Goal: Browse casually: Explore the website without a specific task or goal

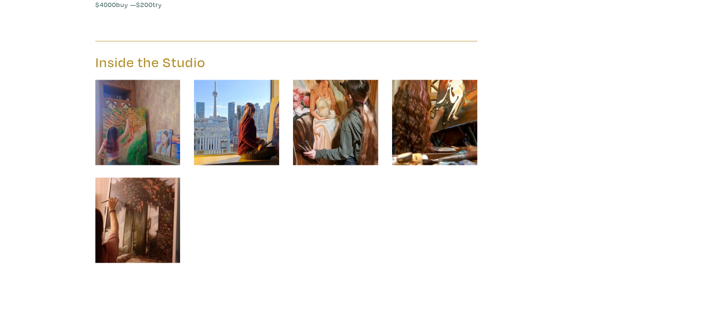
scroll to position [1361, 0]
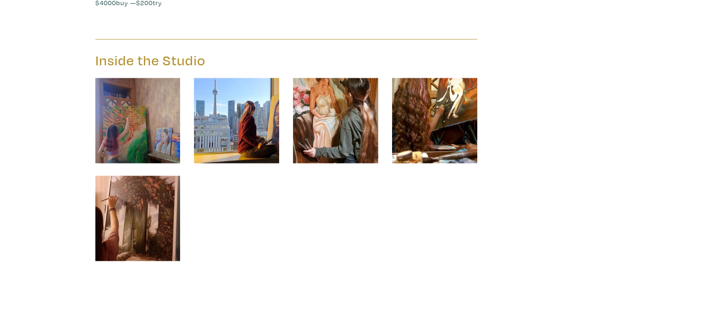
click at [153, 137] on img at bounding box center [137, 120] width 85 height 85
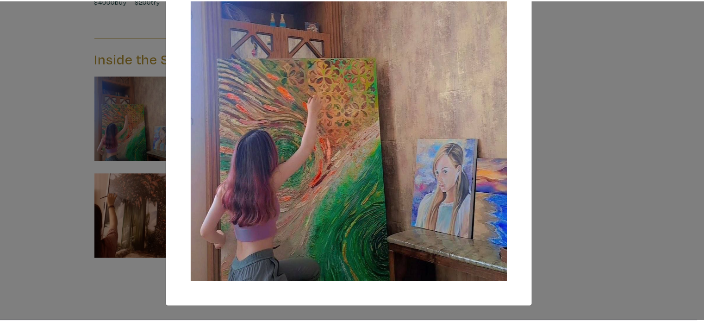
scroll to position [97, 0]
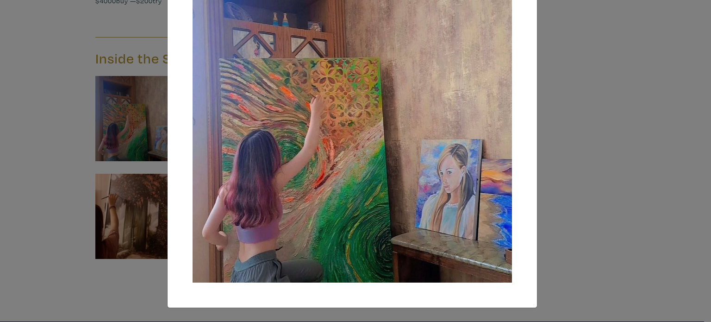
click at [126, 216] on div "× Save changes Close" at bounding box center [355, 161] width 711 height 322
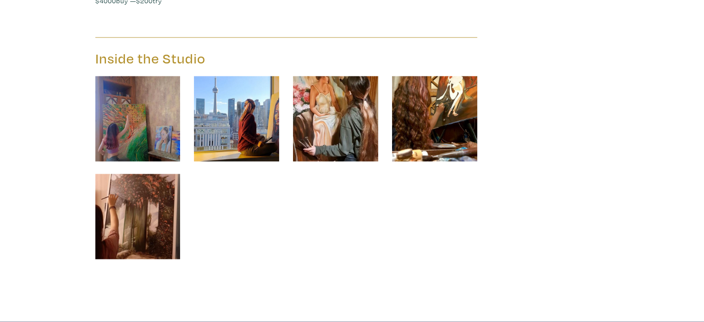
click at [127, 220] on img at bounding box center [137, 216] width 85 height 85
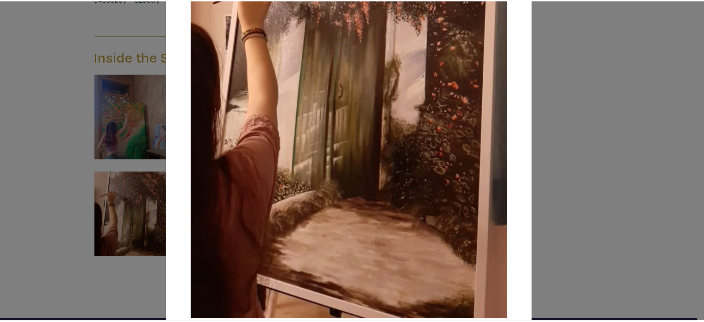
scroll to position [229, 0]
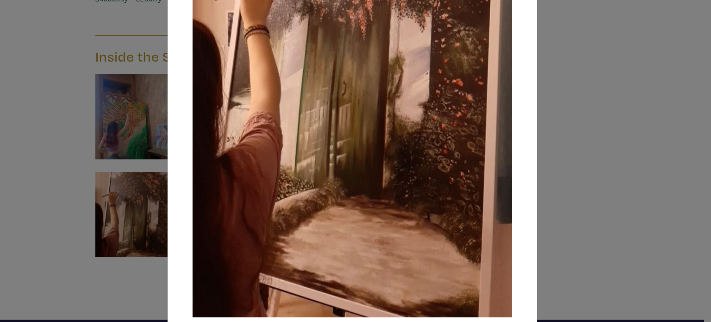
click at [35, 229] on div "× Save changes Close" at bounding box center [355, 161] width 711 height 322
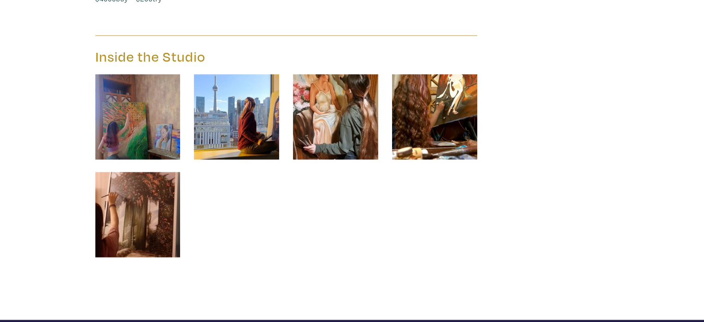
click at [446, 133] on img at bounding box center [434, 116] width 85 height 85
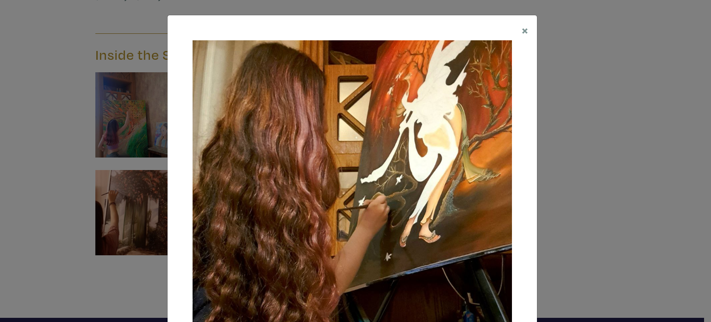
click at [594, 169] on div "× Save changes Close" at bounding box center [355, 161] width 711 height 322
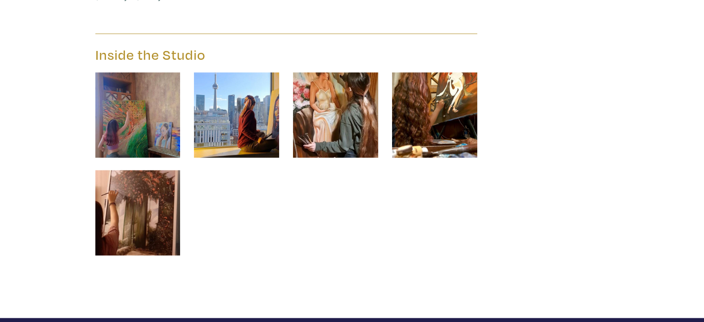
click at [317, 134] on img at bounding box center [335, 114] width 85 height 85
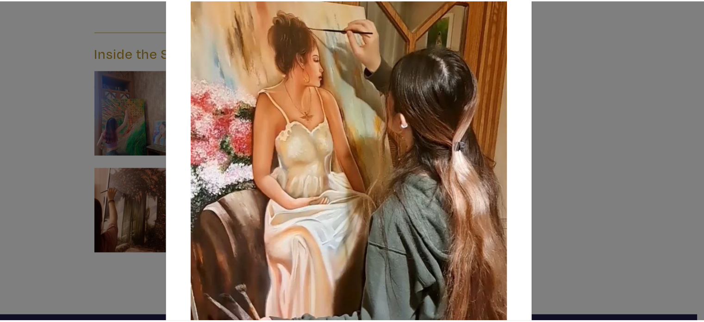
scroll to position [93, 0]
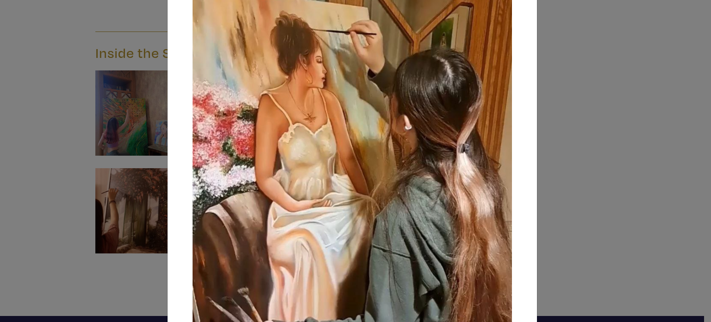
click at [618, 183] on div "× Save changes Close" at bounding box center [355, 161] width 711 height 322
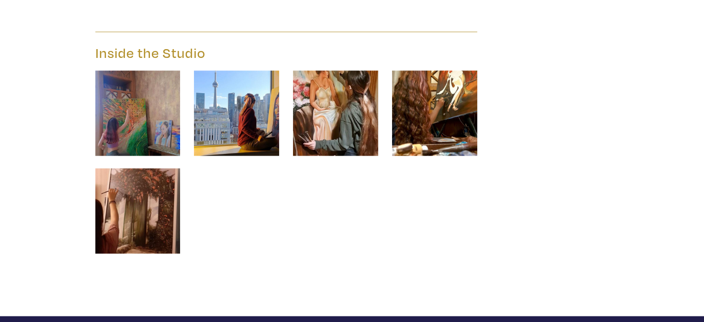
click at [268, 125] on img at bounding box center [236, 112] width 85 height 85
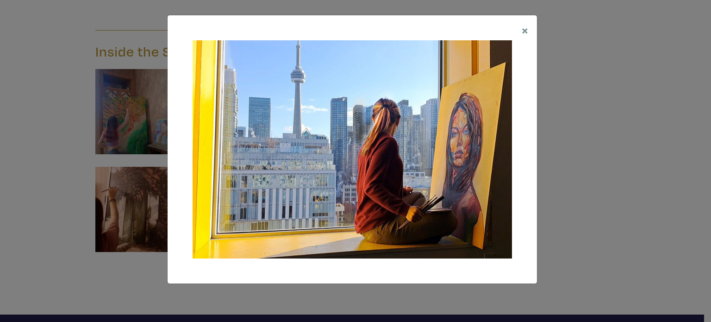
click at [583, 187] on div "× Save changes Close" at bounding box center [355, 161] width 711 height 322
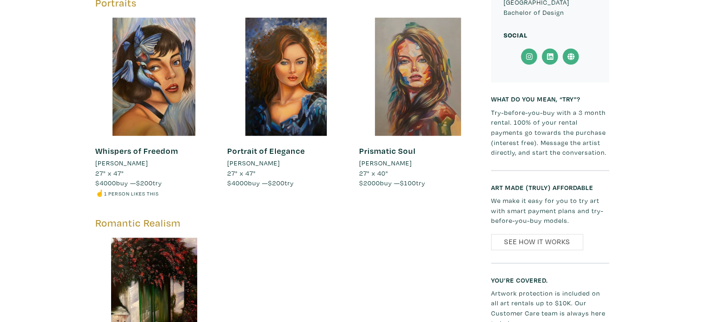
scroll to position [531, 0]
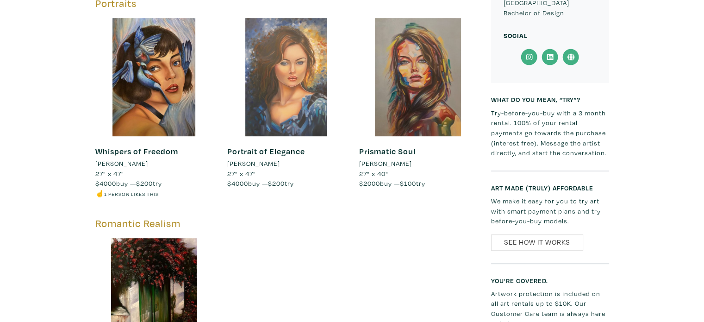
click at [294, 78] on div at bounding box center [286, 77] width 118 height 118
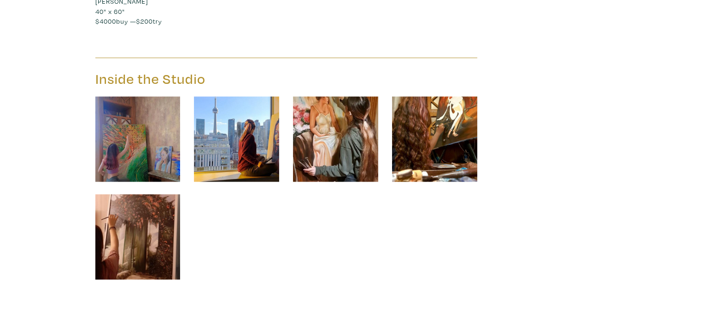
click at [143, 152] on img at bounding box center [137, 138] width 85 height 85
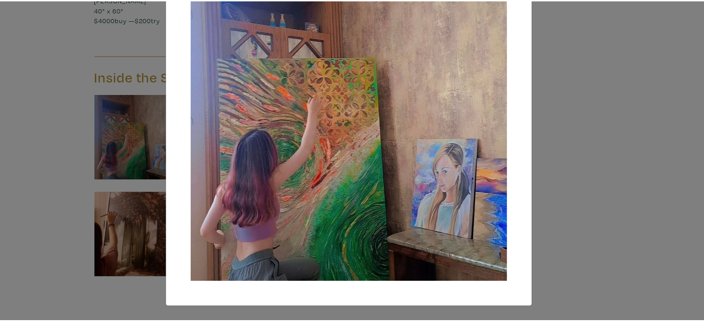
scroll to position [97, 0]
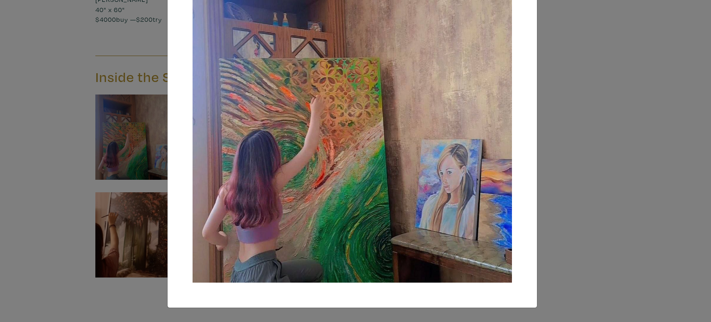
click at [578, 237] on div "× Save changes Close" at bounding box center [355, 161] width 711 height 322
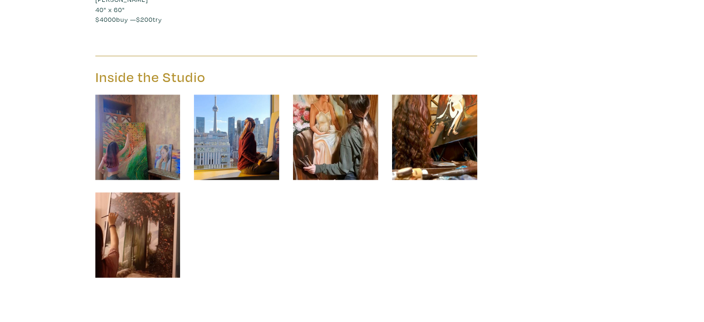
click at [441, 146] on img at bounding box center [434, 136] width 85 height 85
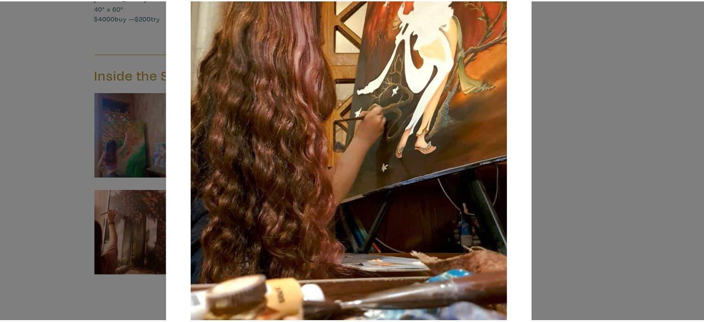
scroll to position [87, 0]
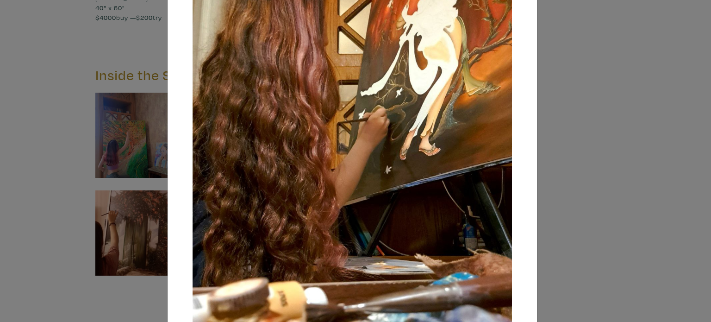
click at [572, 157] on div "× Save changes Close" at bounding box center [355, 161] width 711 height 322
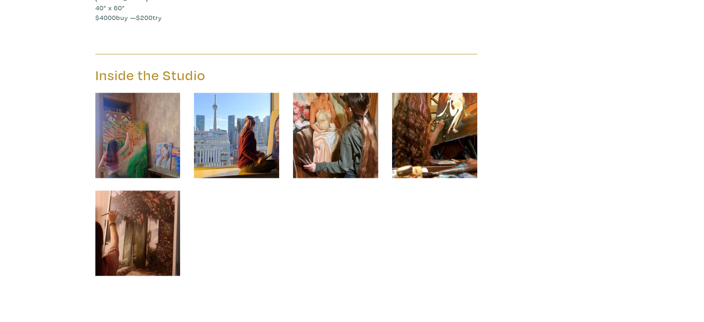
click at [158, 220] on img at bounding box center [137, 232] width 85 height 85
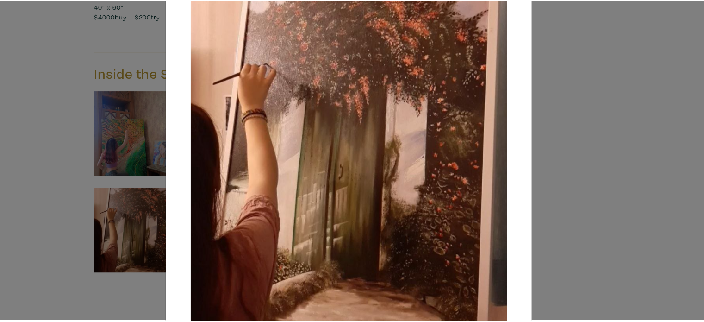
scroll to position [144, 0]
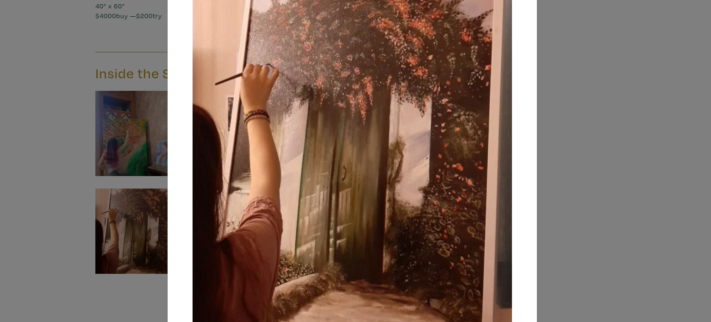
click at [617, 202] on div "× Save changes Close" at bounding box center [355, 161] width 711 height 322
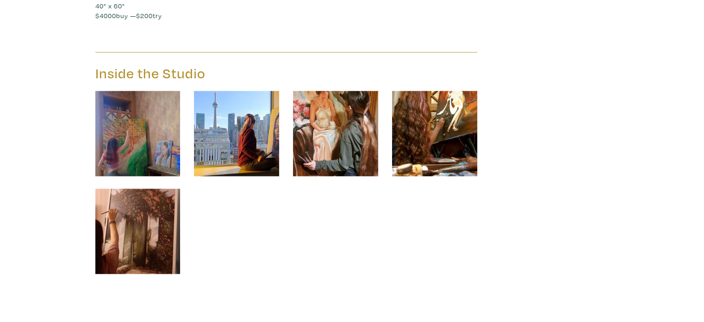
click at [242, 140] on img at bounding box center [236, 133] width 85 height 85
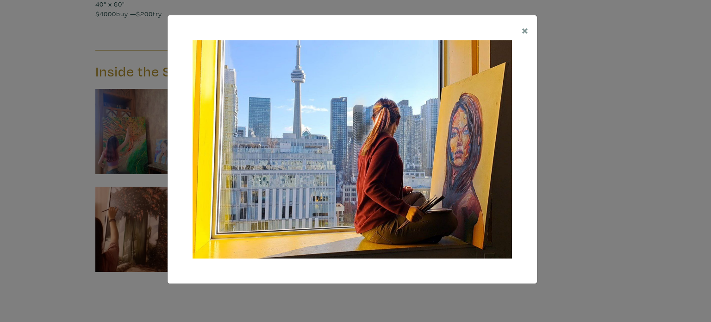
click at [562, 211] on div "× Save changes Close" at bounding box center [355, 161] width 711 height 322
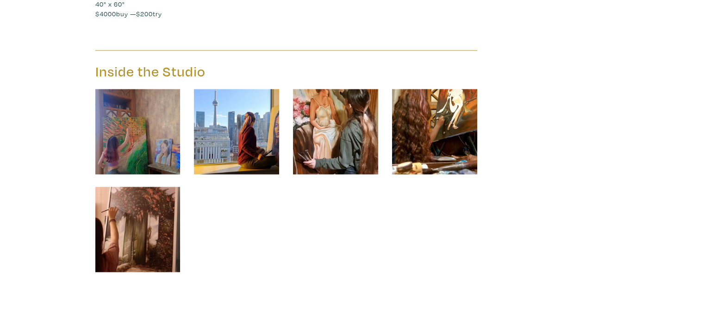
click at [317, 130] on img at bounding box center [335, 131] width 85 height 85
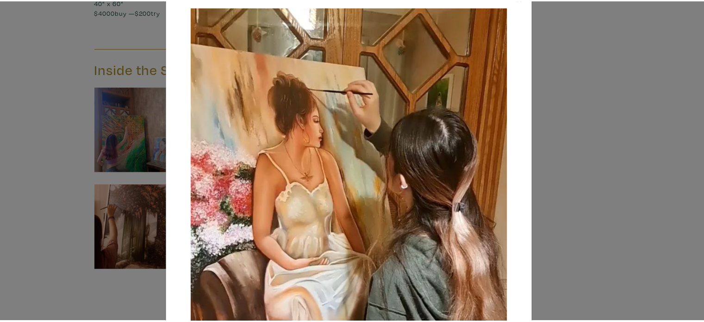
scroll to position [33, 0]
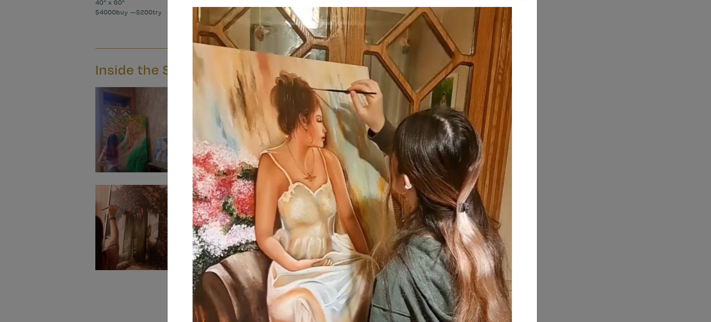
click at [583, 167] on div "× Save changes Close" at bounding box center [355, 161] width 711 height 322
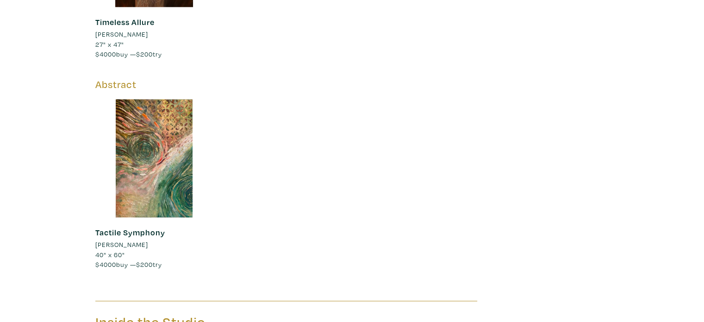
scroll to position [1098, 0]
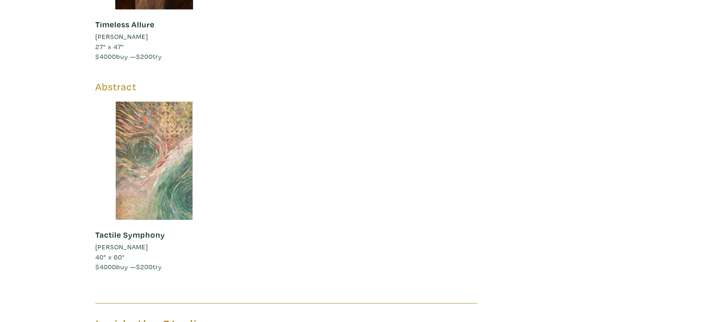
click at [159, 173] on div at bounding box center [154, 160] width 118 height 118
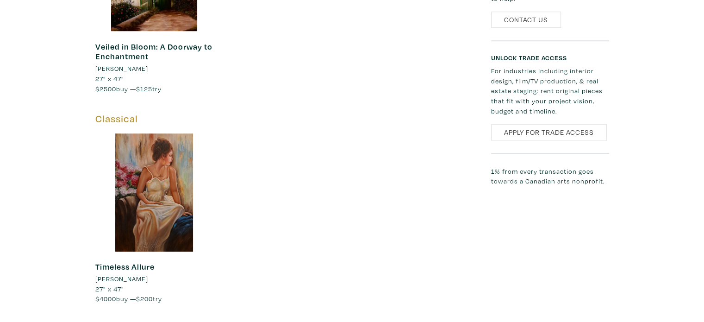
scroll to position [855, 0]
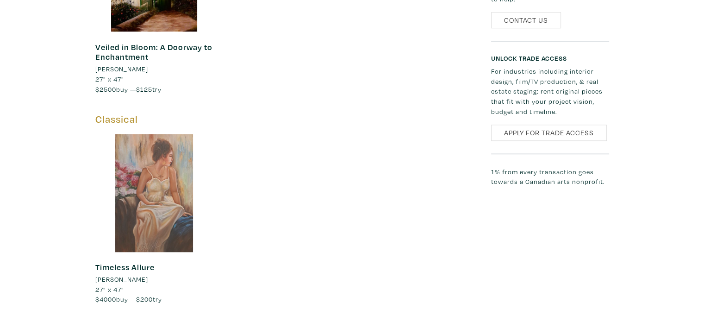
click at [174, 157] on div at bounding box center [154, 193] width 118 height 118
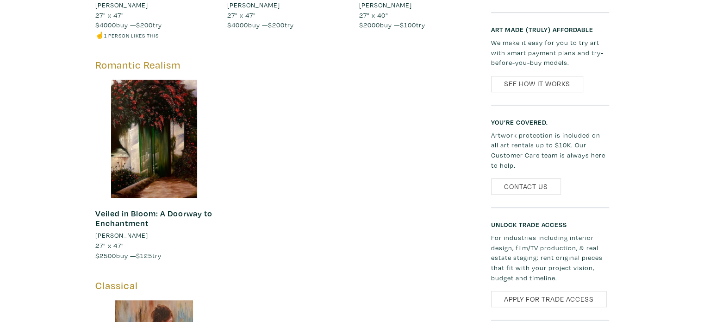
scroll to position [688, 0]
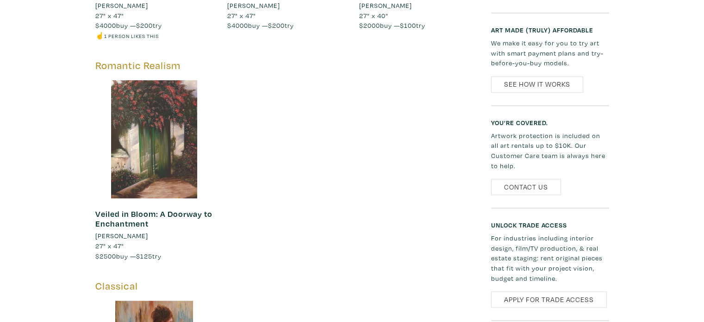
click at [158, 145] on div at bounding box center [154, 139] width 118 height 118
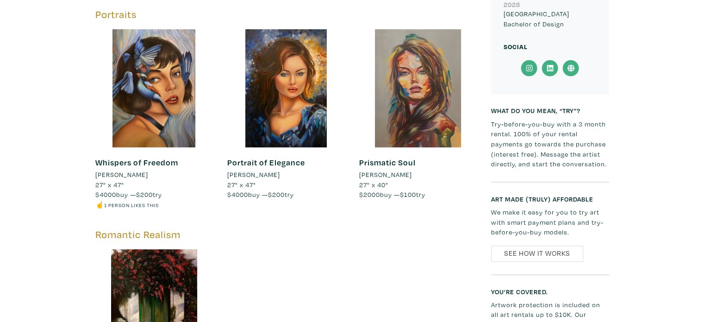
scroll to position [516, 0]
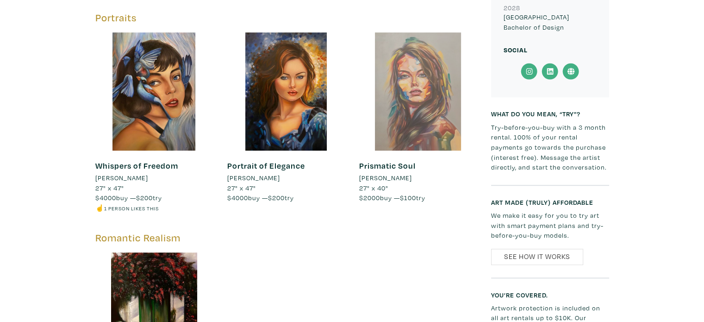
click at [426, 101] on div at bounding box center [418, 91] width 118 height 118
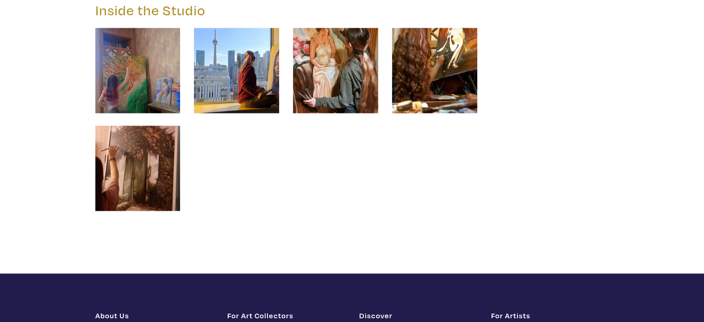
scroll to position [1385, 0]
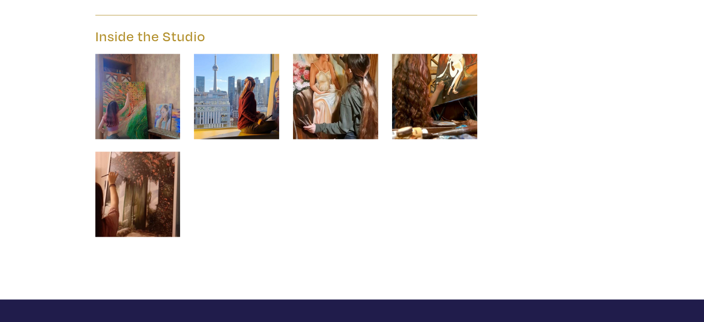
click at [254, 107] on img at bounding box center [236, 96] width 85 height 85
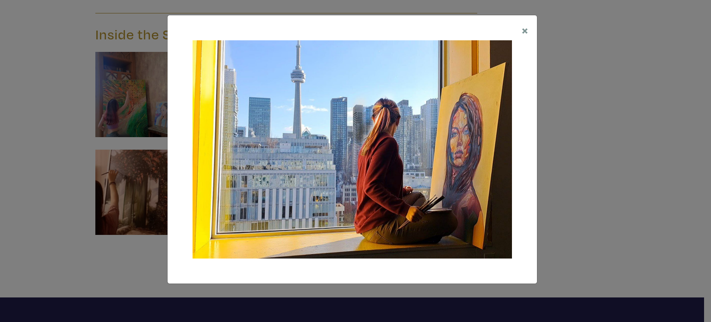
click at [563, 213] on div "× Save changes Close" at bounding box center [355, 161] width 711 height 322
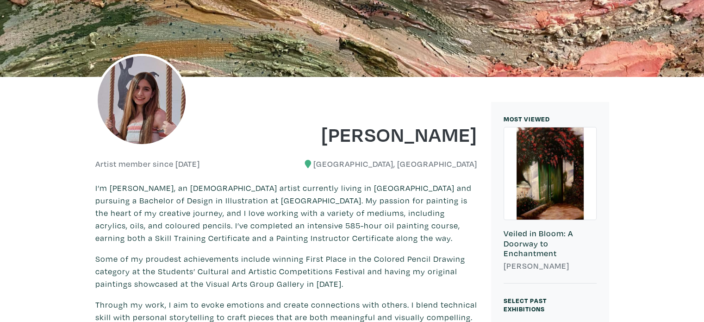
scroll to position [77, 0]
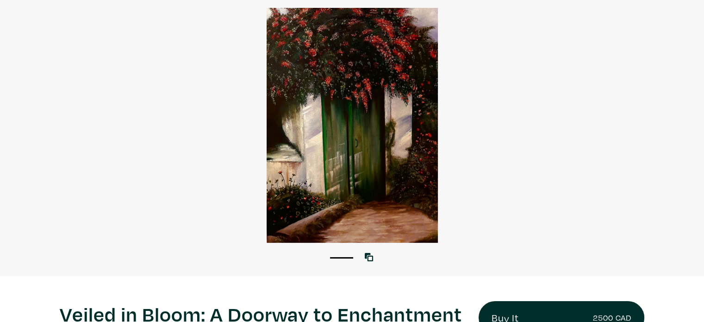
scroll to position [70, 0]
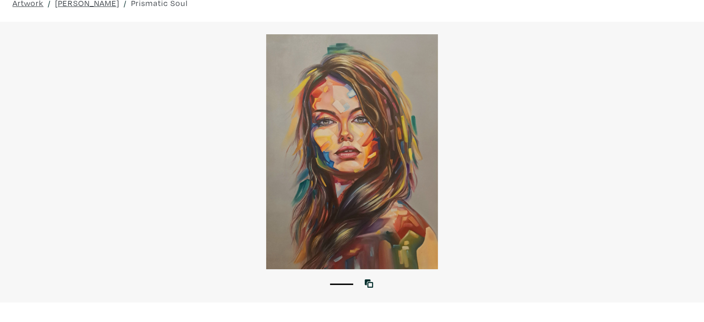
scroll to position [39, 0]
